Goal: Task Accomplishment & Management: Complete application form

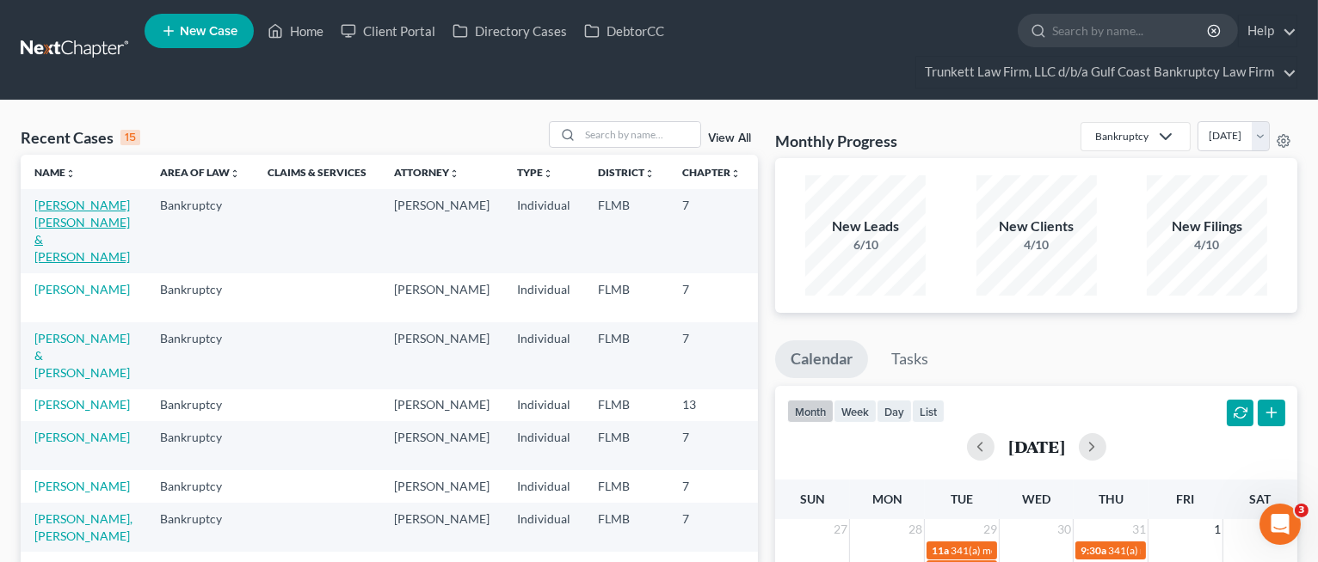
click at [50, 254] on link "[PERSON_NAME] [PERSON_NAME] & [PERSON_NAME]" at bounding box center [81, 231] width 95 height 66
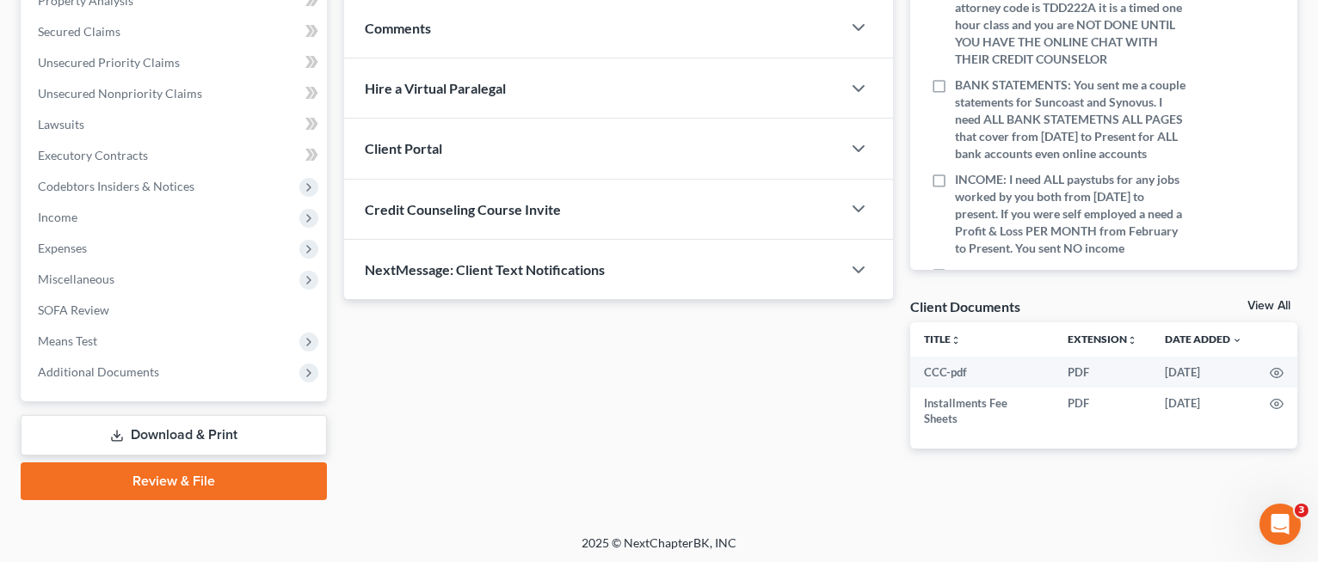
scroll to position [380, 0]
drag, startPoint x: 144, startPoint y: 468, endPoint x: 167, endPoint y: 465, distance: 23.4
click at [144, 468] on link "Review & File" at bounding box center [174, 481] width 306 height 38
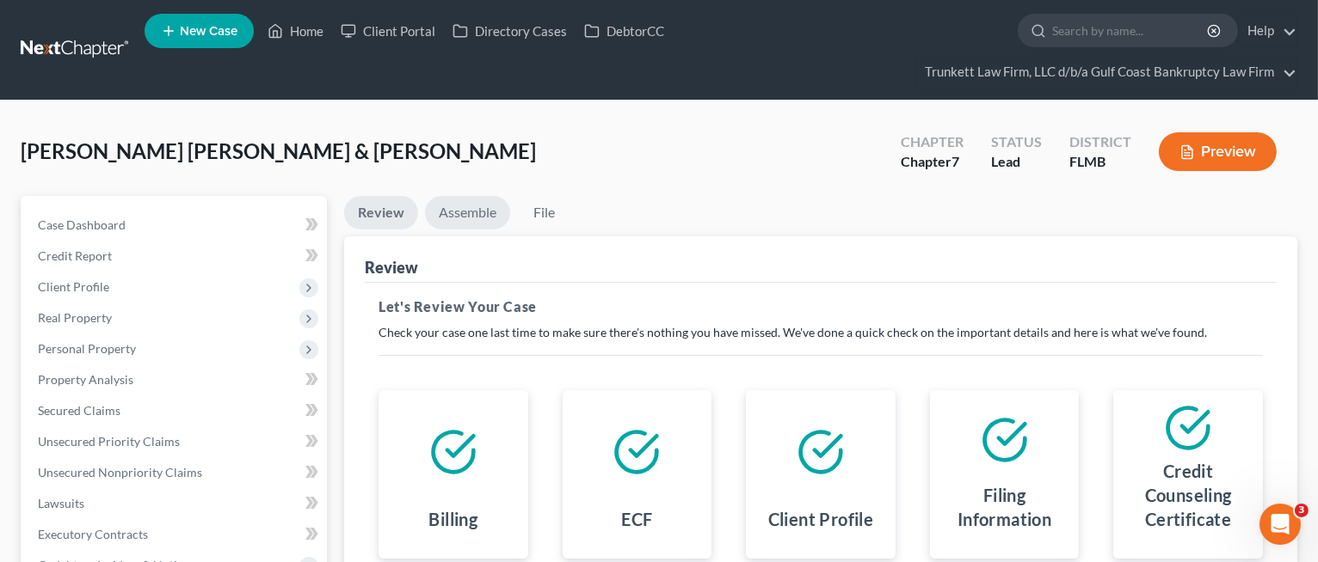
click at [456, 213] on link "Assemble" at bounding box center [467, 213] width 85 height 34
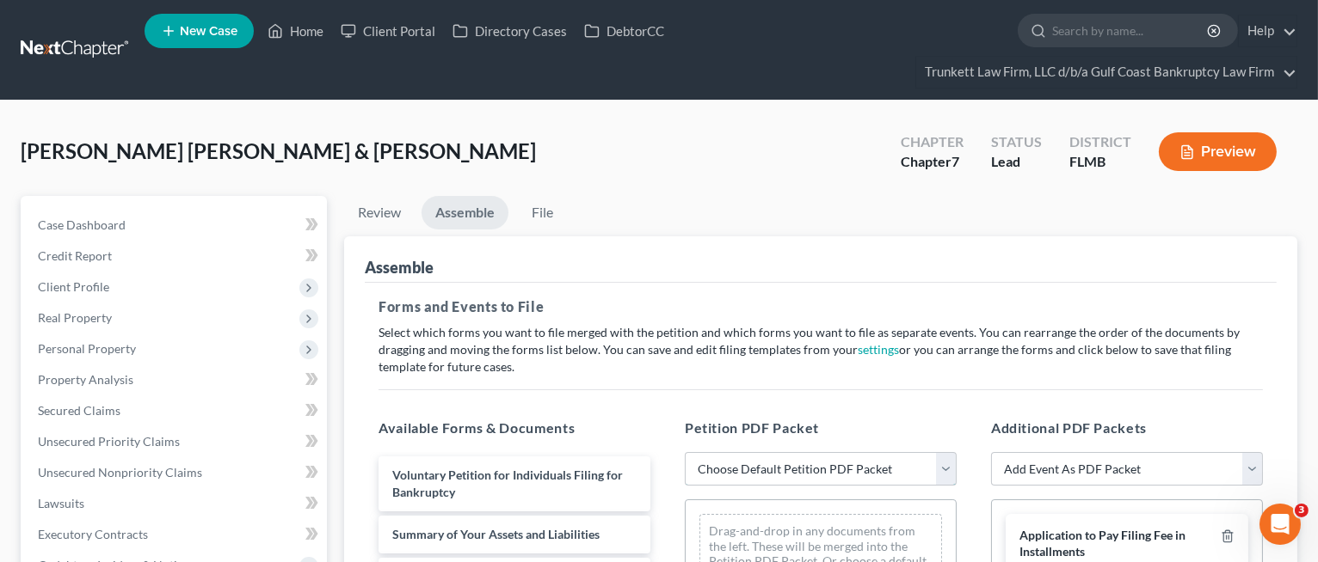
click at [765, 463] on select "Choose Default Petition PDF Packet Complete Bankruptcy Petition (all forms and …" at bounding box center [821, 469] width 272 height 34
select select "0"
click at [685, 452] on select "Choose Default Petition PDF Packet Complete Bankruptcy Petition (all forms and …" at bounding box center [821, 469] width 272 height 34
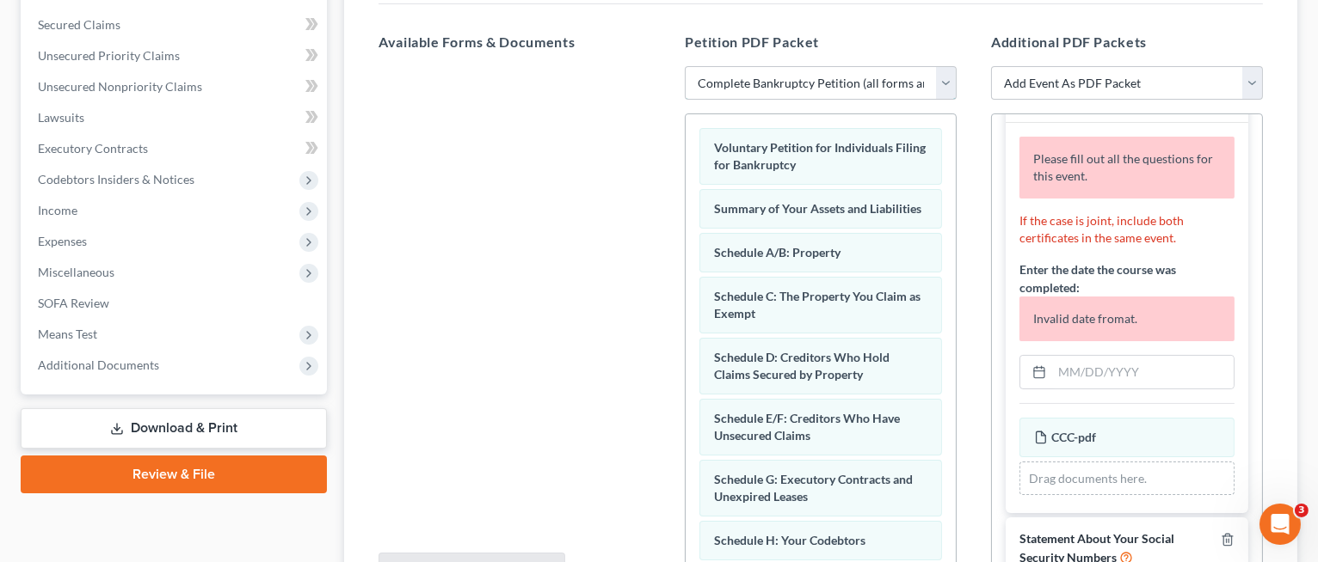
scroll to position [458, 0]
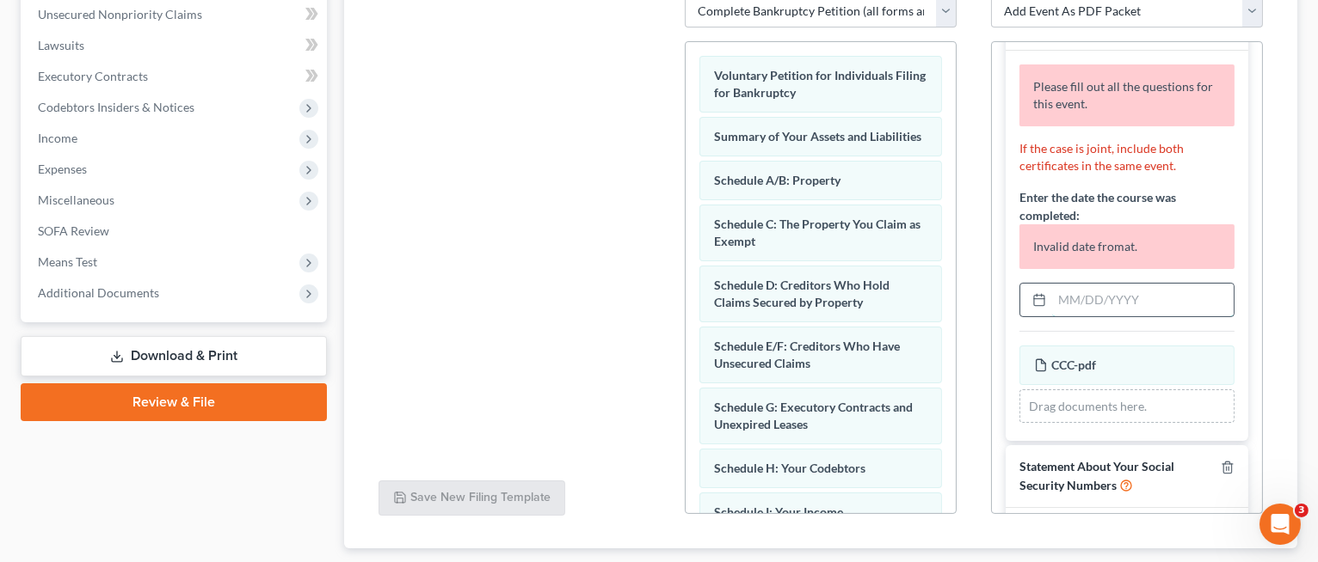
click at [1099, 303] on input "text" at bounding box center [1142, 300] width 181 height 33
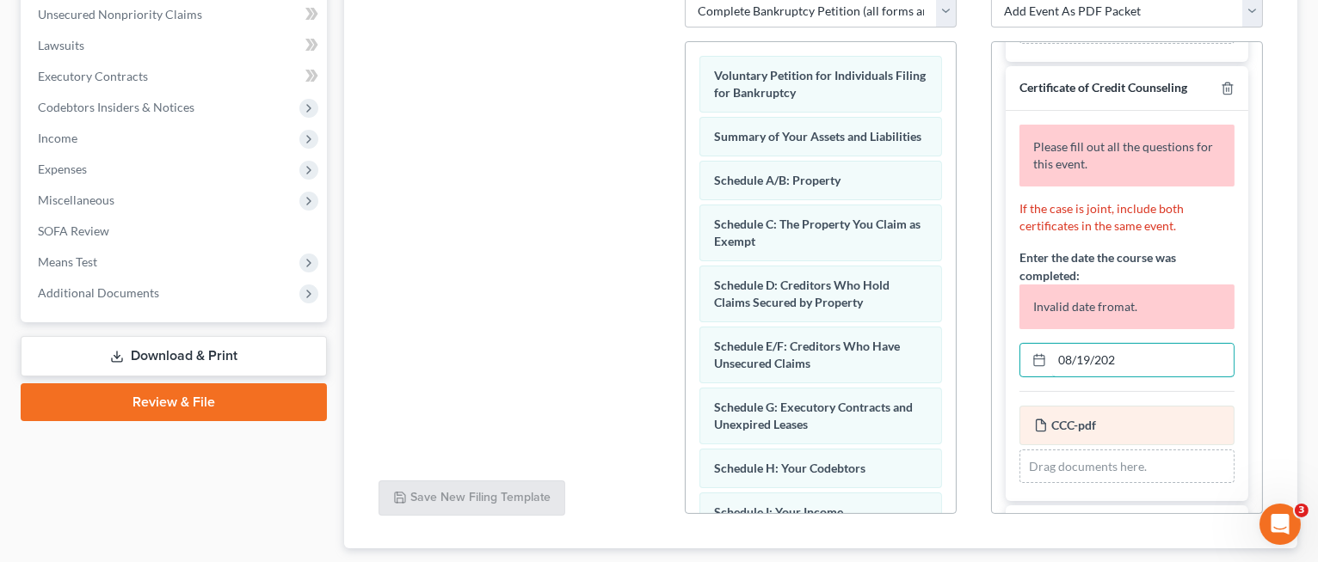
scroll to position [229, 0]
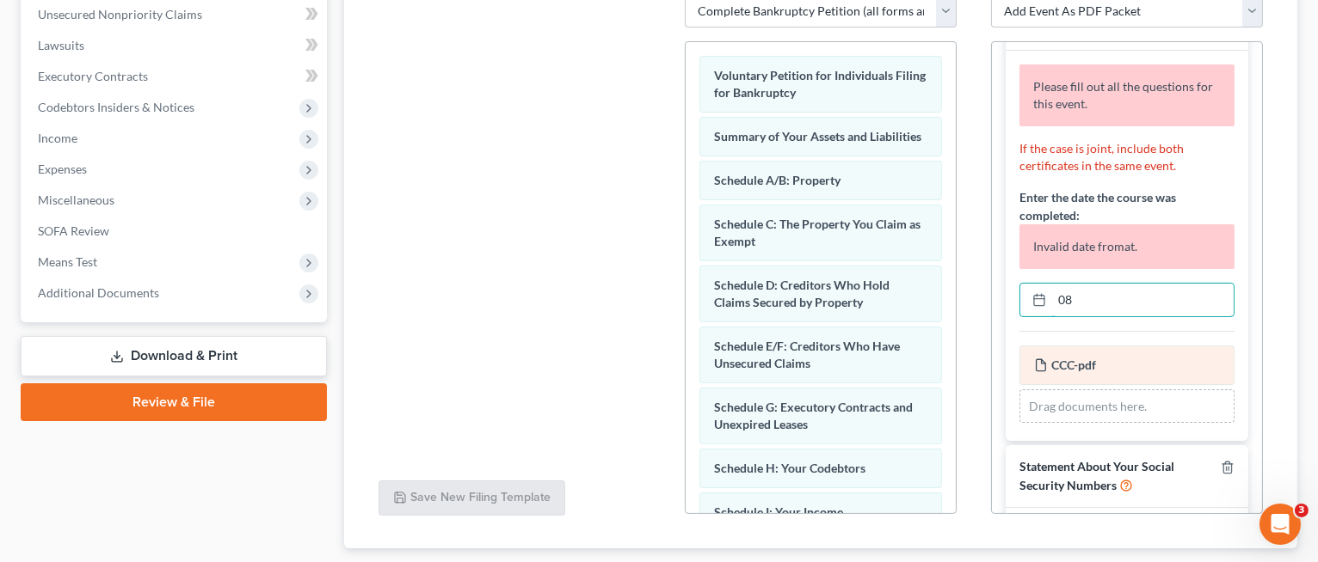
type input "0"
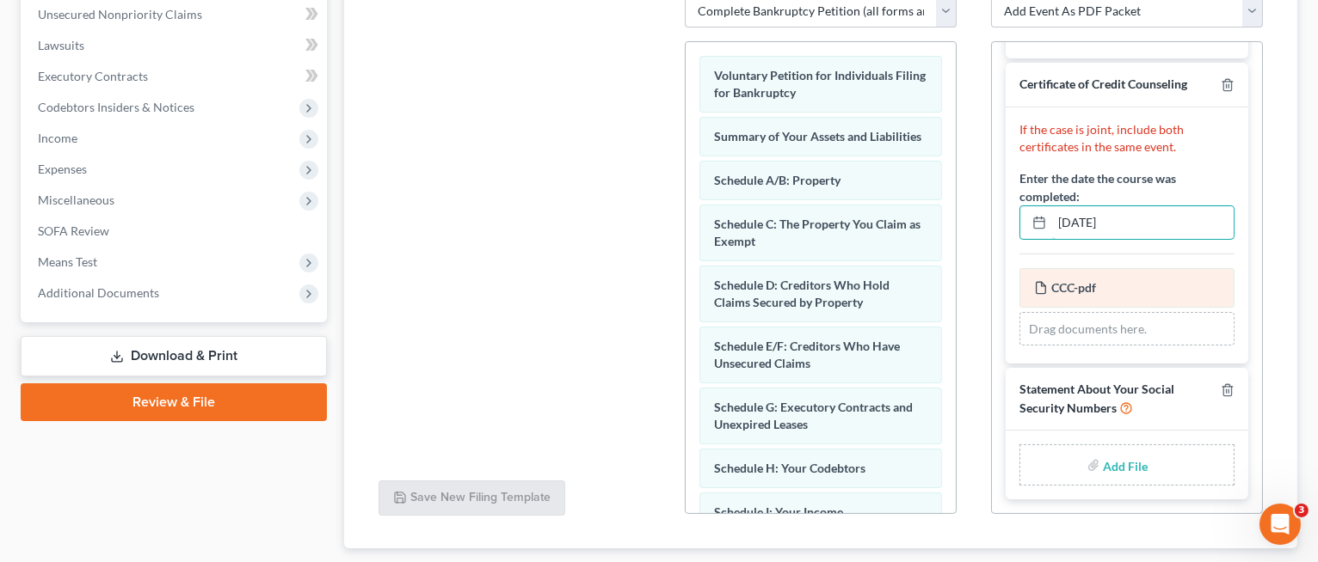
scroll to position [169, 0]
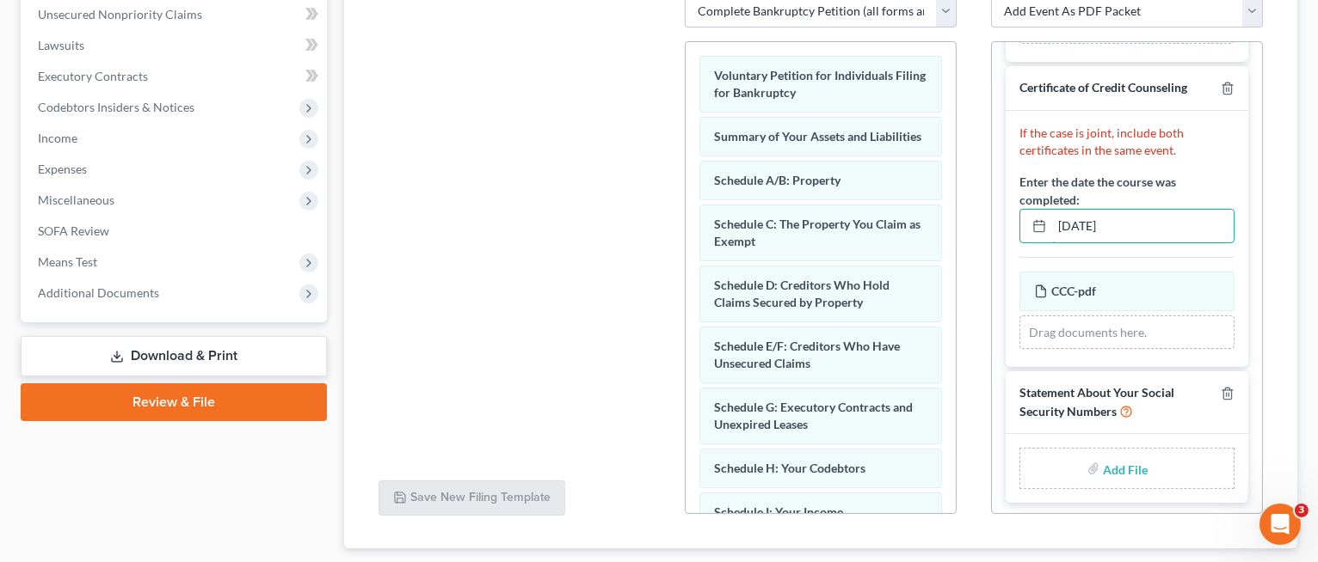
type input "[DATE]"
click at [1113, 464] on input "file" at bounding box center [1123, 468] width 41 height 31
type input "C:\fakepath\STATEMENT OF SOCIAL SECURITY.pdf"
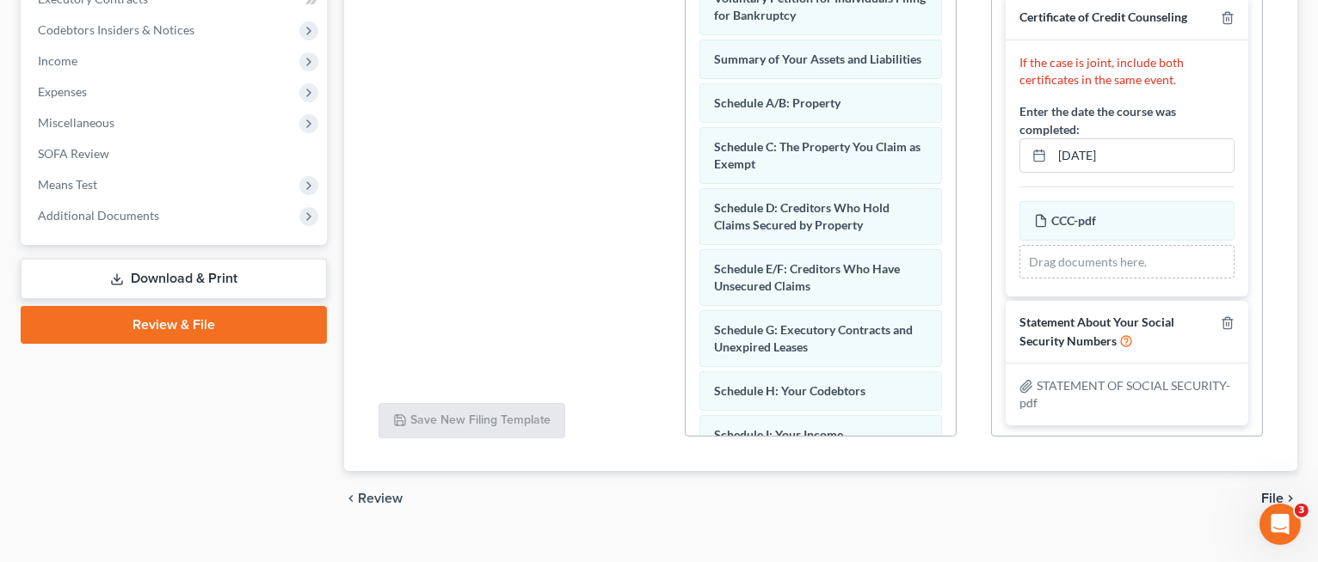
scroll to position [563, 0]
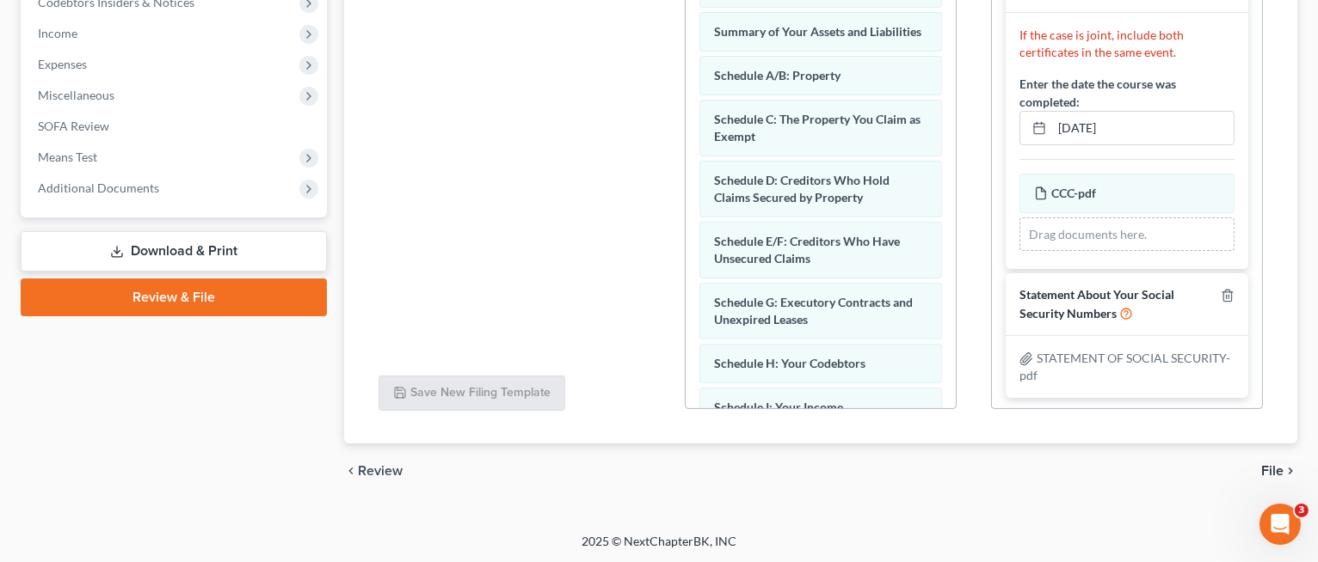
click at [1277, 464] on span "File" at bounding box center [1272, 471] width 22 height 14
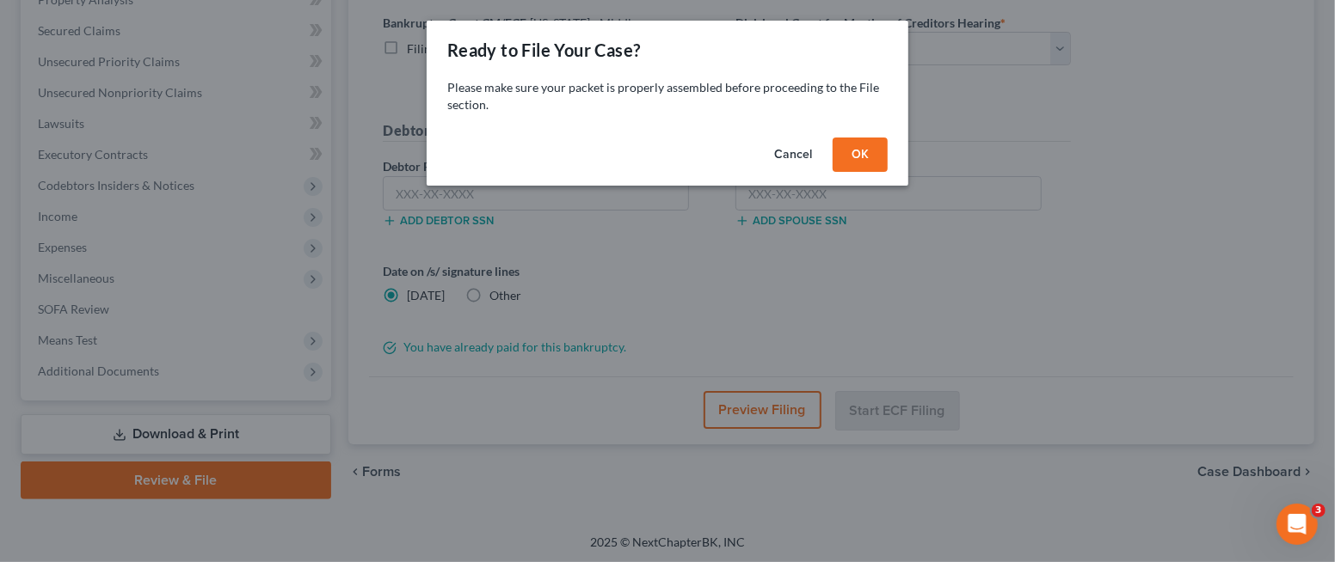
click at [845, 145] on button "OK" at bounding box center [859, 155] width 55 height 34
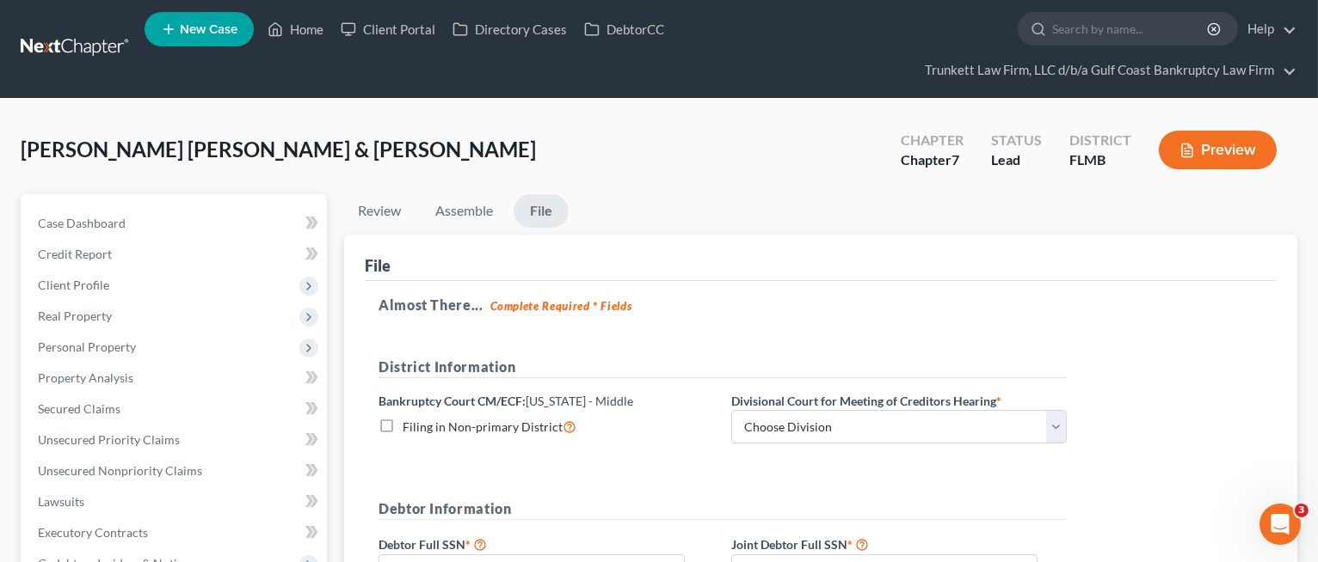
scroll to position [0, 0]
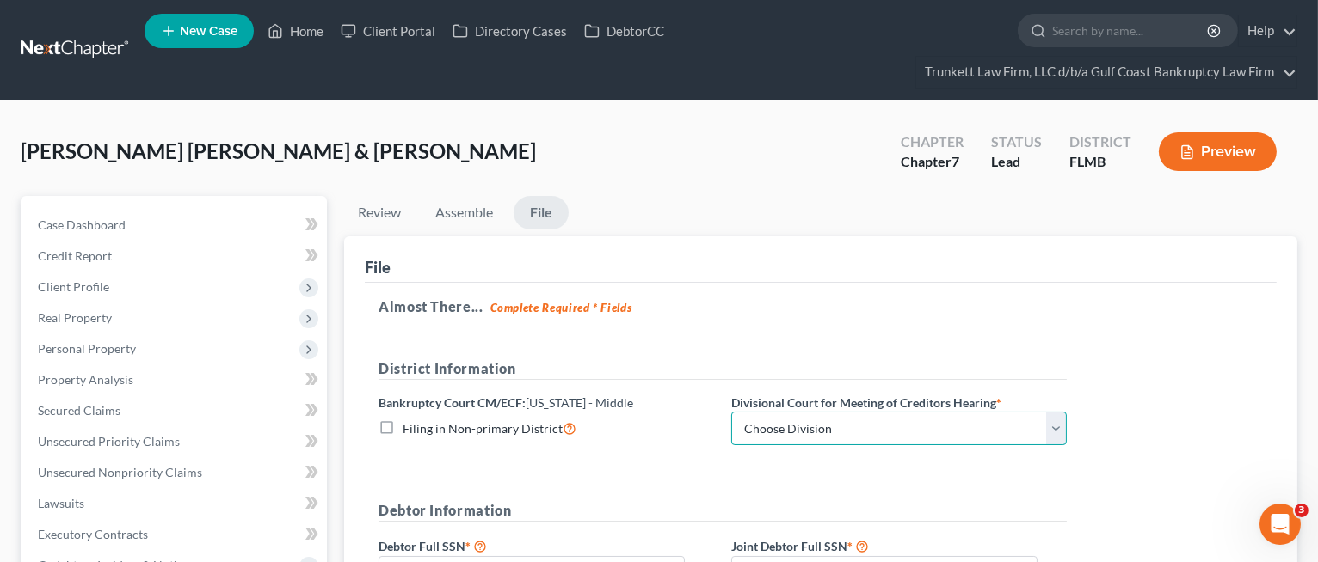
click at [811, 423] on select "Choose Division [GEOGRAPHIC_DATA][PERSON_NAME] [GEOGRAPHIC_DATA] [GEOGRAPHIC_DA…" at bounding box center [898, 429] width 335 height 34
select select "0"
click at [731, 412] on select "Choose Division [GEOGRAPHIC_DATA][PERSON_NAME] [GEOGRAPHIC_DATA] [GEOGRAPHIC_DA…" at bounding box center [898, 429] width 335 height 34
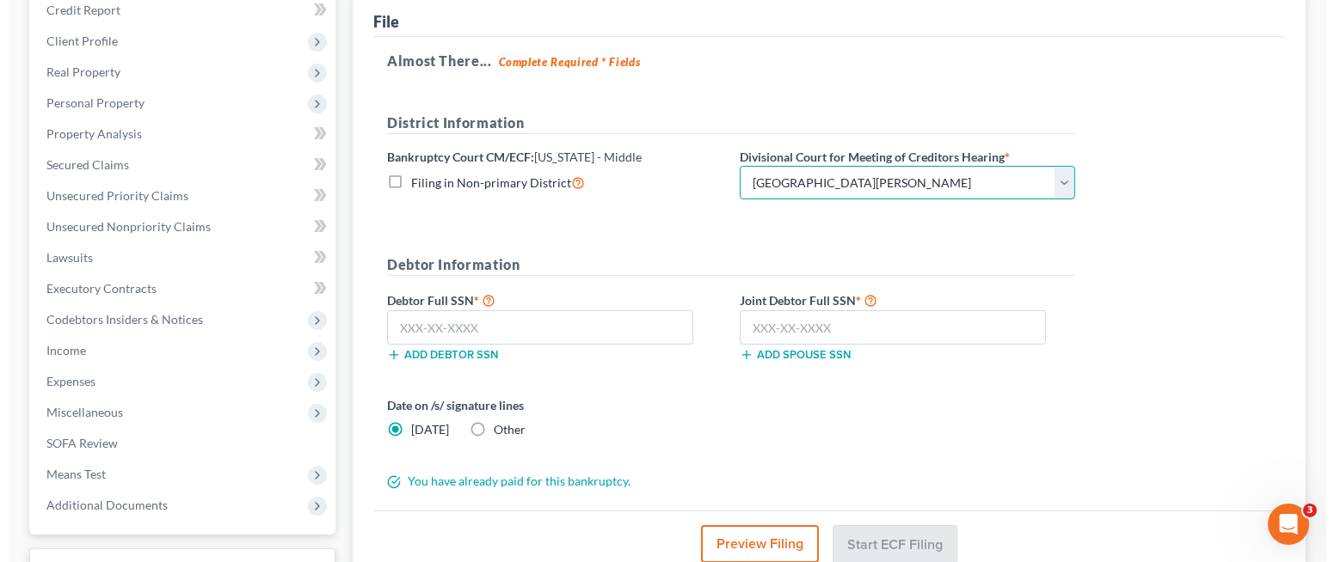
scroll to position [344, 0]
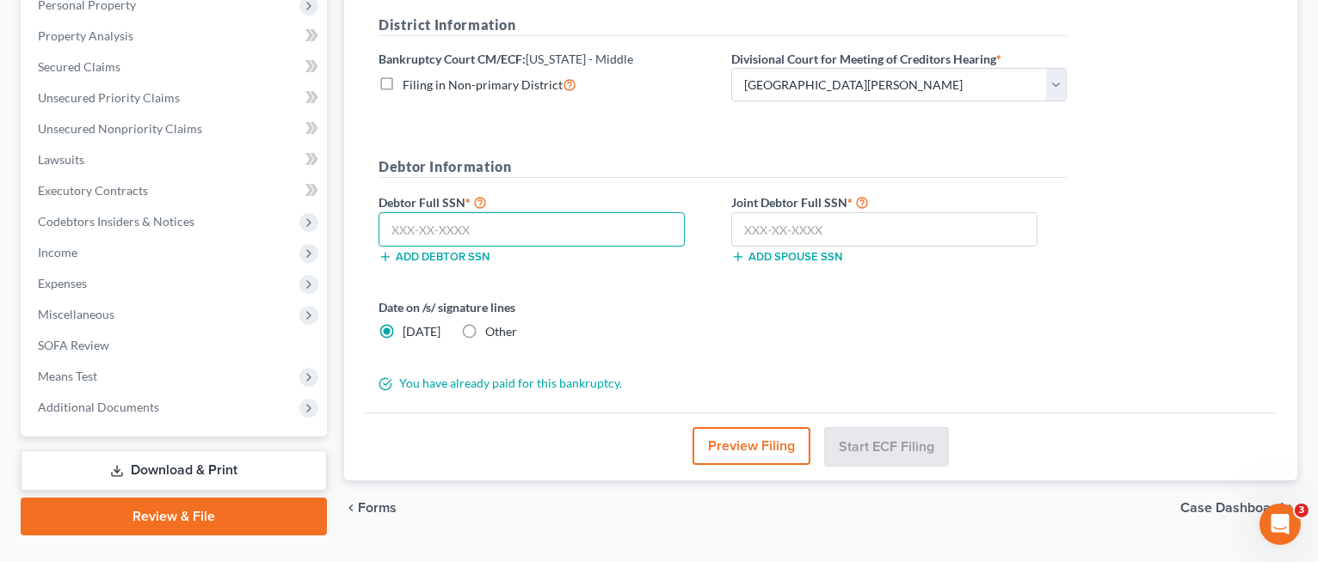
click at [452, 231] on input "text" at bounding box center [531, 229] width 306 height 34
type input "264-67-3737"
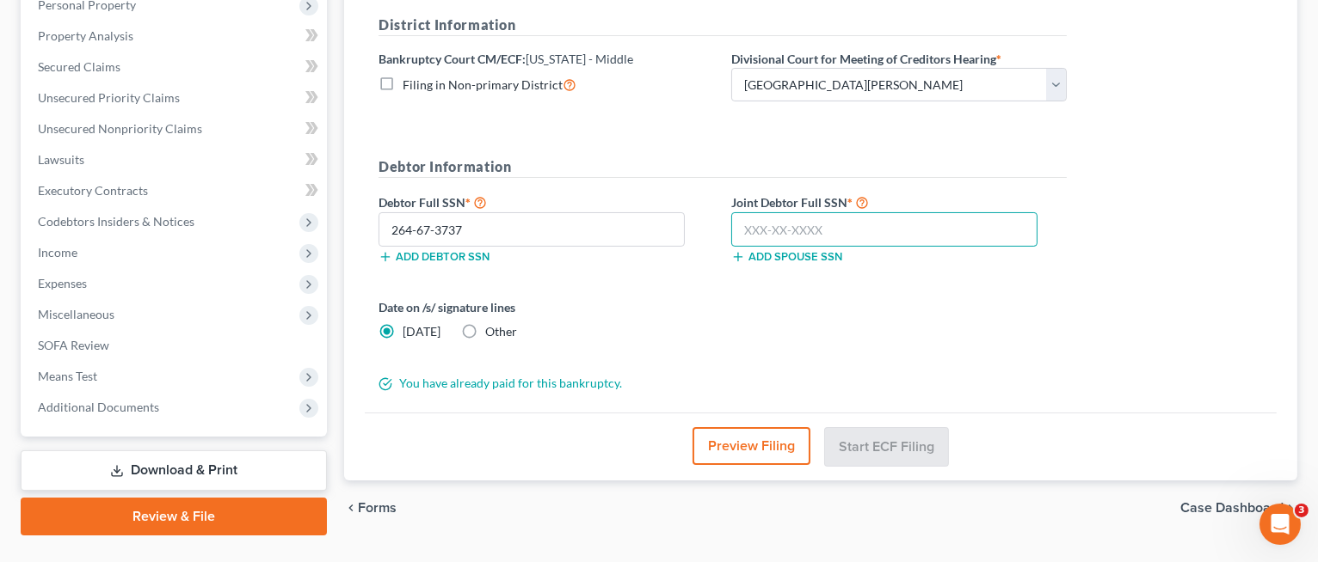
click at [742, 228] on input "text" at bounding box center [884, 229] width 306 height 34
type input "467-49-8363"
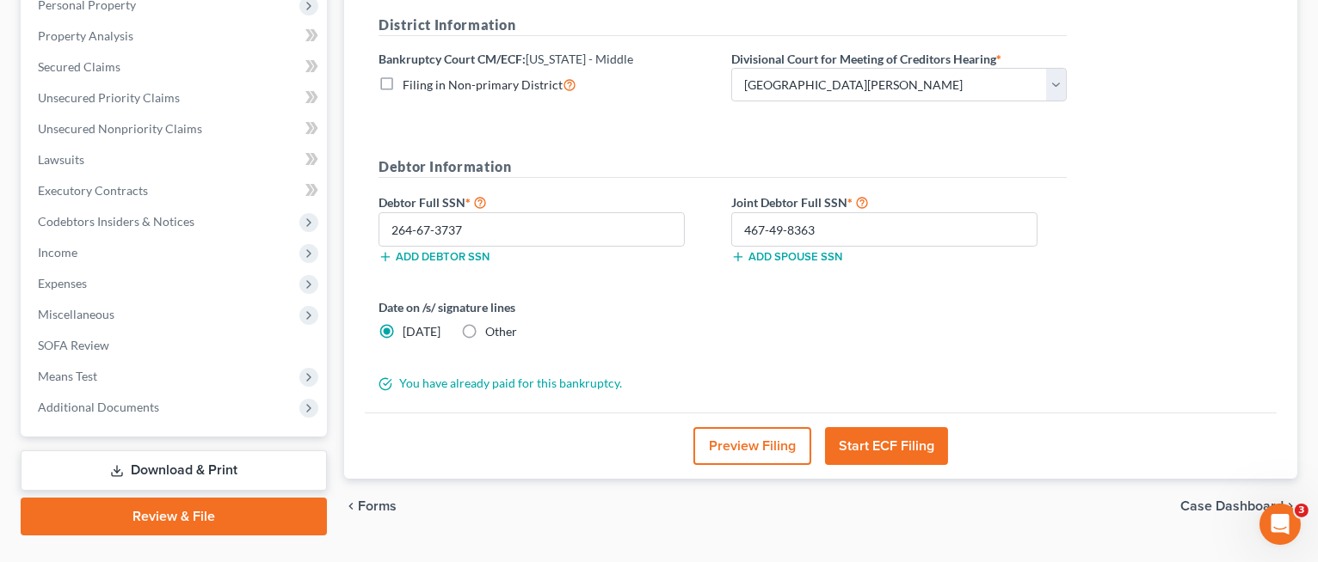
click at [735, 450] on button "Preview Filing" at bounding box center [752, 446] width 118 height 38
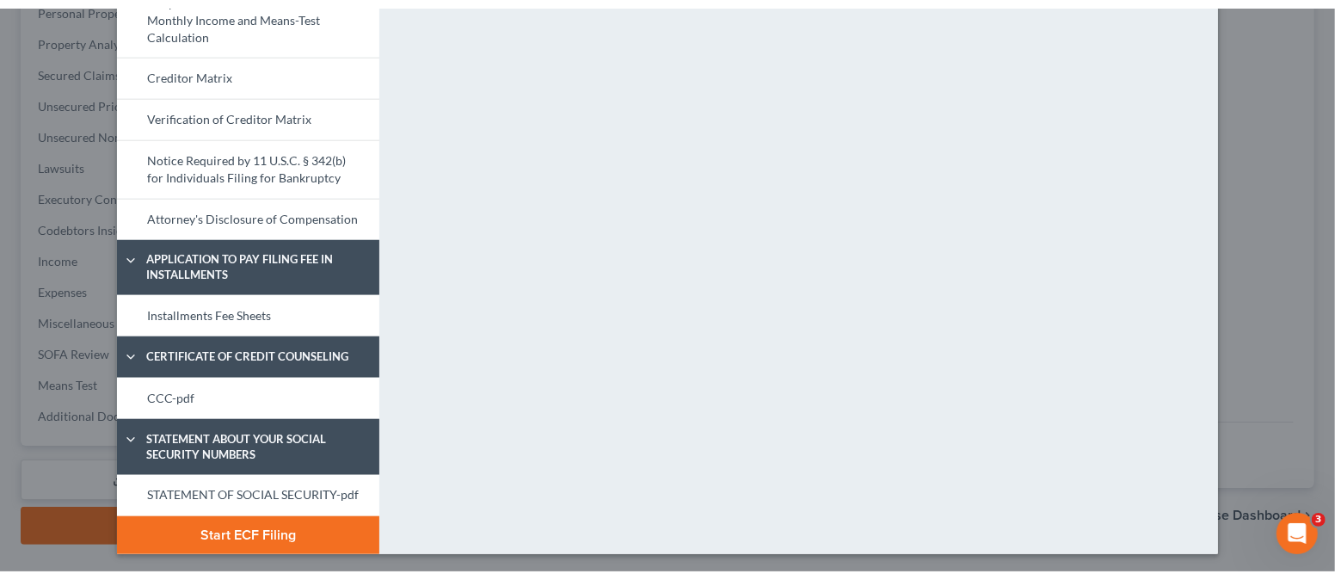
scroll to position [818, 0]
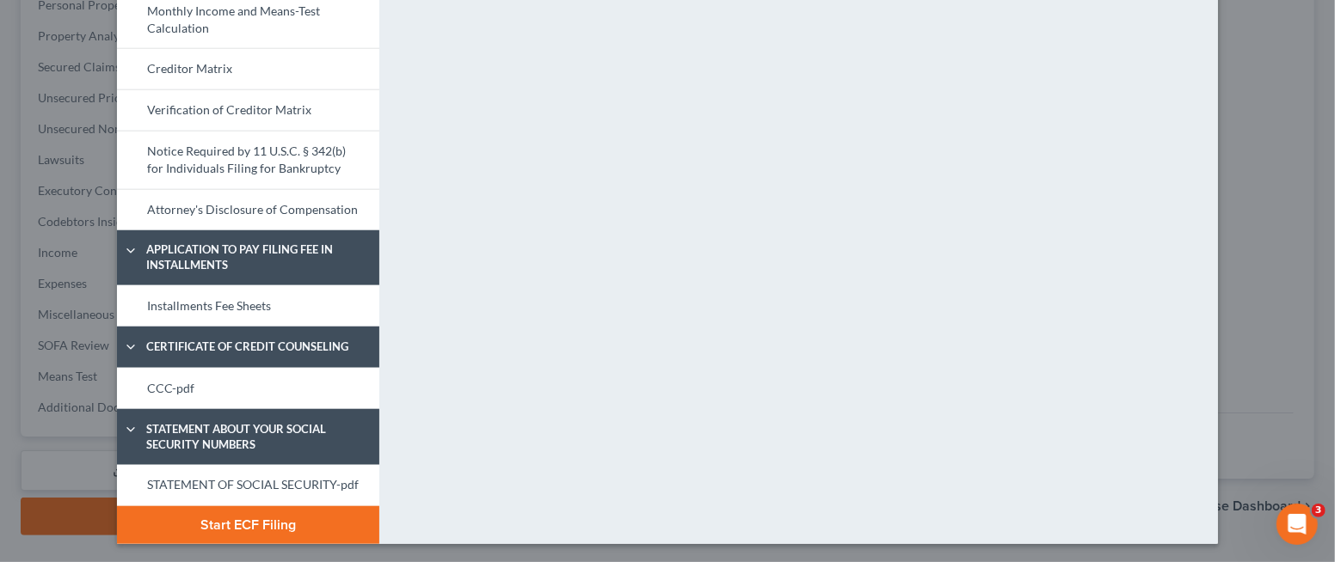
click at [218, 519] on button "Start ECF Filing" at bounding box center [248, 526] width 262 height 38
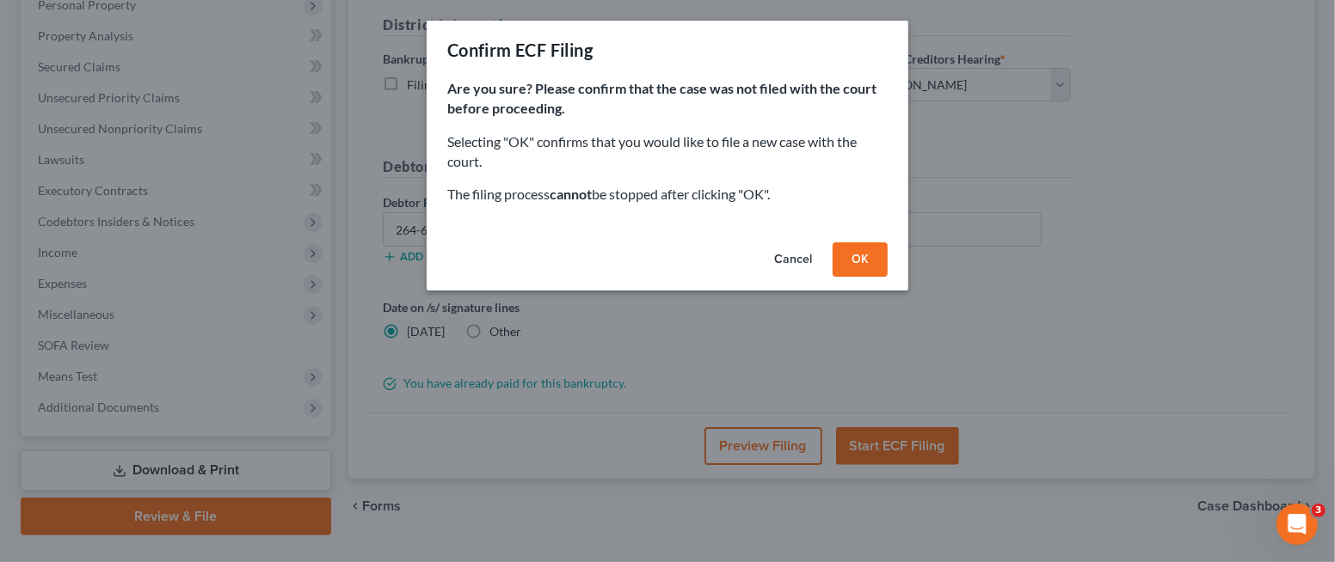
click at [862, 255] on button "OK" at bounding box center [859, 260] width 55 height 34
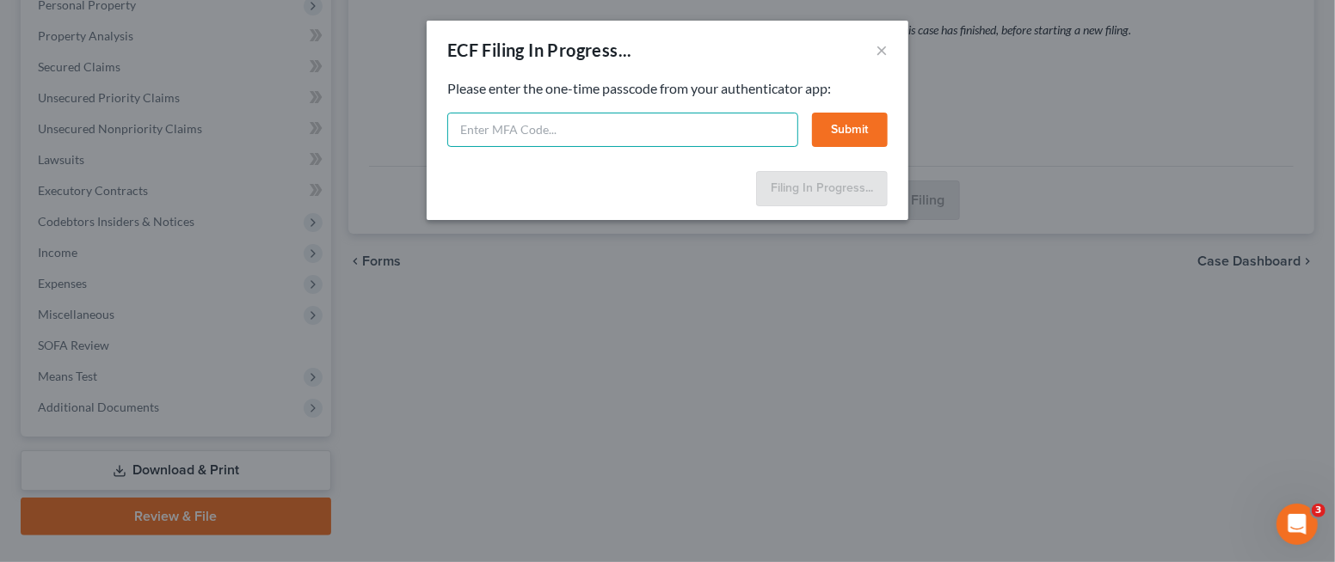
click at [616, 124] on input "text" at bounding box center [622, 130] width 351 height 34
type input "617219"
click at [845, 127] on button "Submit" at bounding box center [850, 130] width 76 height 34
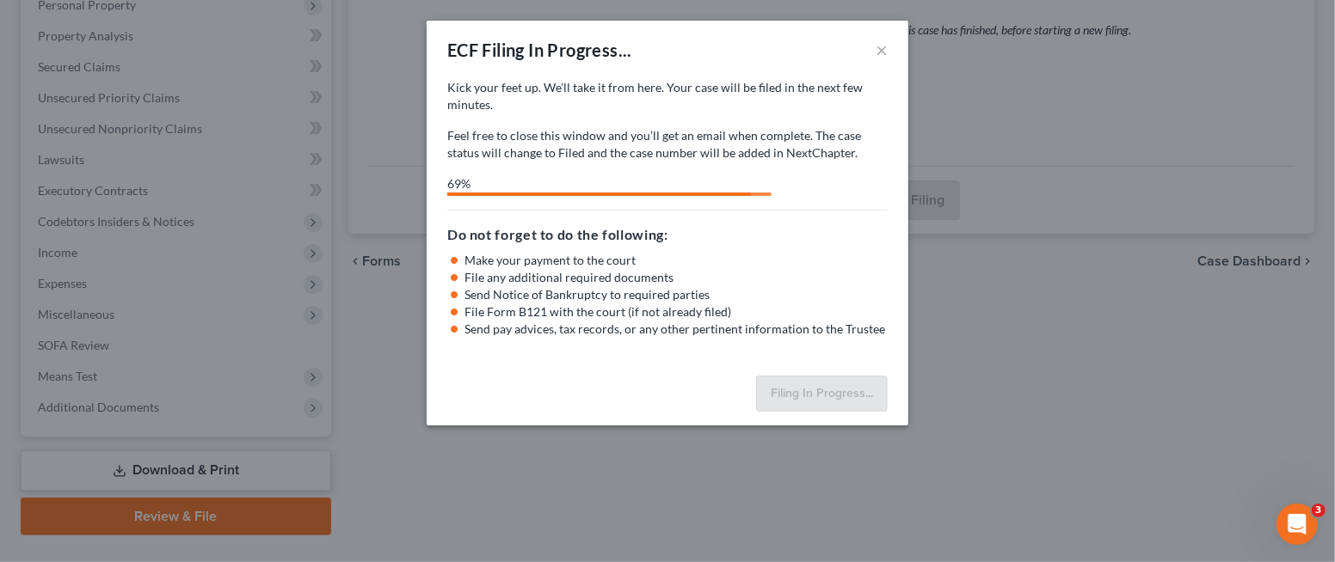
select select "0"
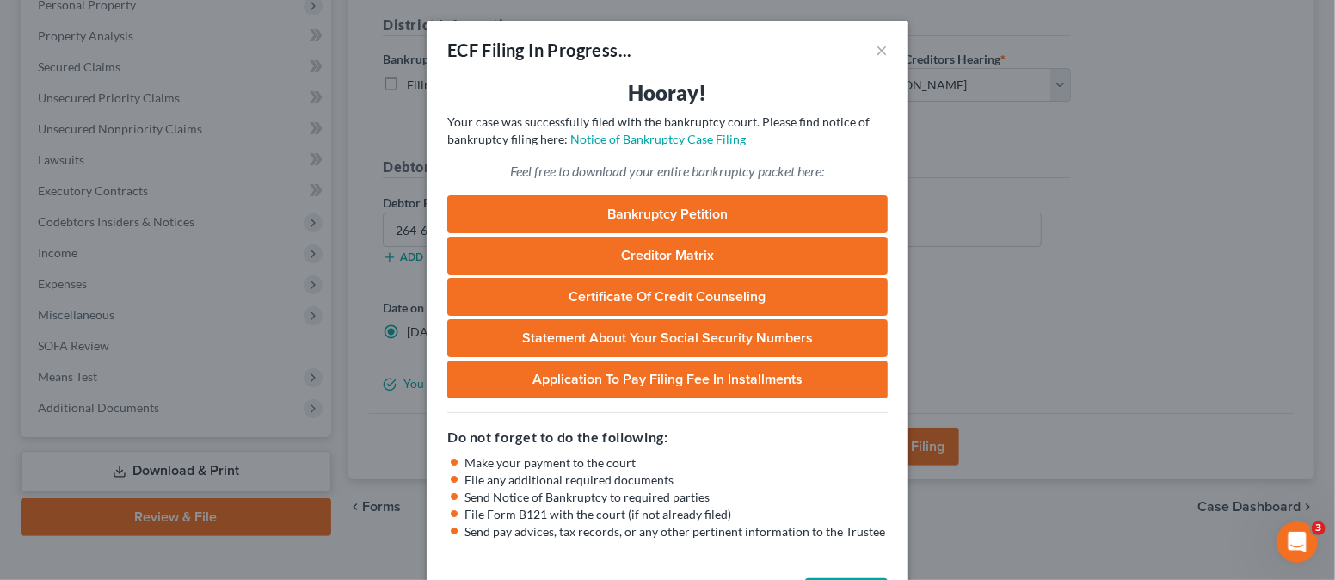
click at [617, 138] on link "Notice of Bankruptcy Case Filing" at bounding box center [657, 139] width 175 height 15
